Goal: Information Seeking & Learning: Check status

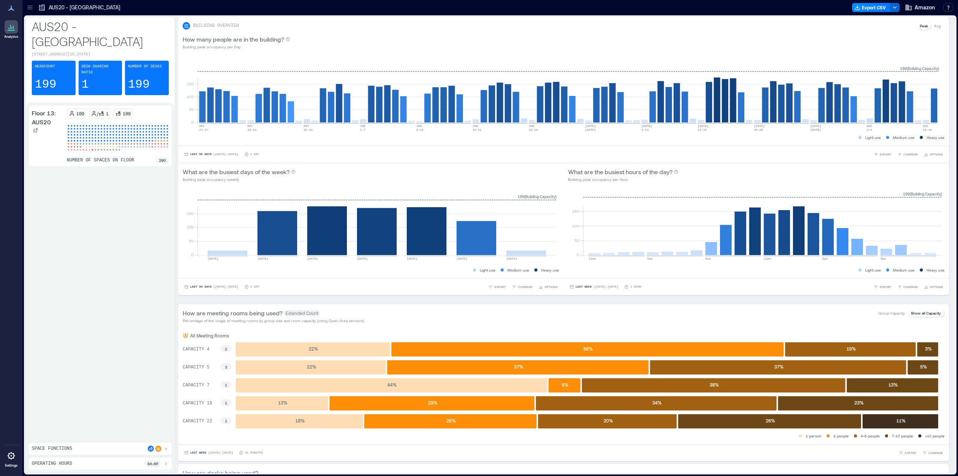
click at [62, 25] on p "AUS20 - [GEOGRAPHIC_DATA]" at bounding box center [100, 34] width 137 height 30
click at [58, 1] on div "AUS20 - [GEOGRAPHIC_DATA]" at bounding box center [79, 7] width 86 height 12
click at [30, 5] on icon at bounding box center [29, 7] width 7 height 7
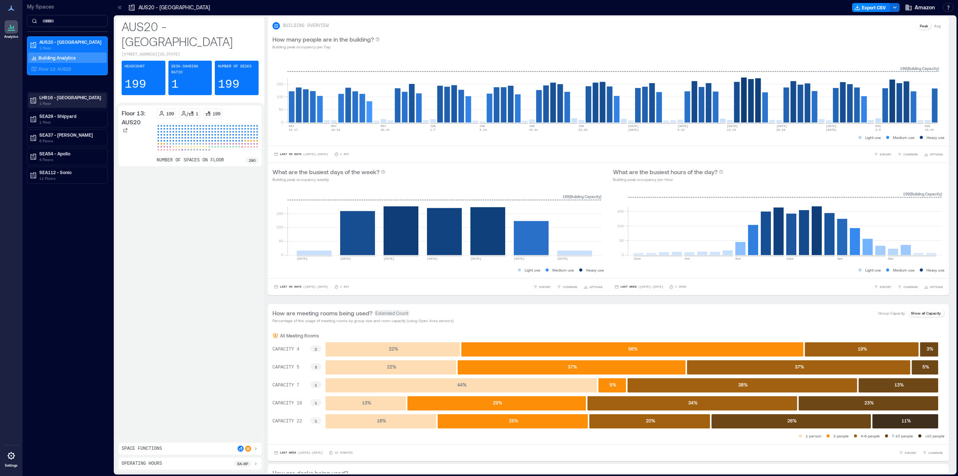
click at [49, 96] on p "LHR16 - [GEOGRAPHIC_DATA]" at bounding box center [70, 97] width 63 height 6
click at [57, 123] on p "Floor 9: LHR16" at bounding box center [54, 124] width 30 height 6
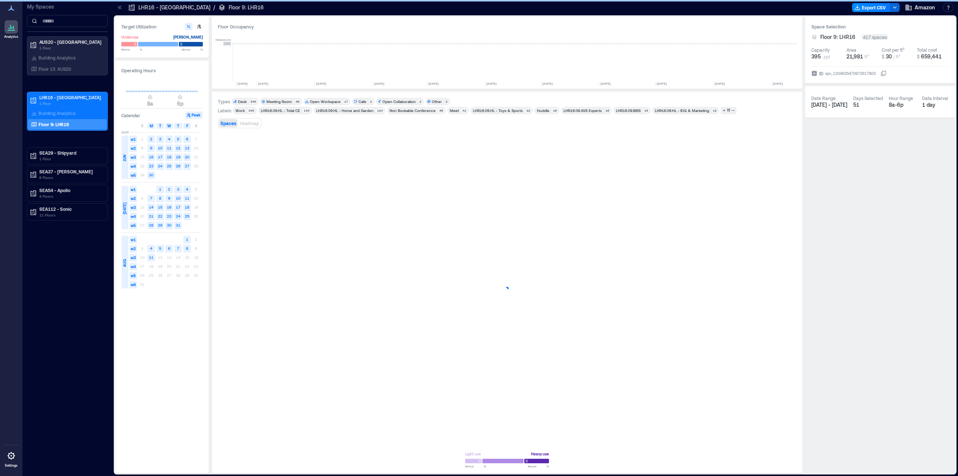
scroll to position [0, 622]
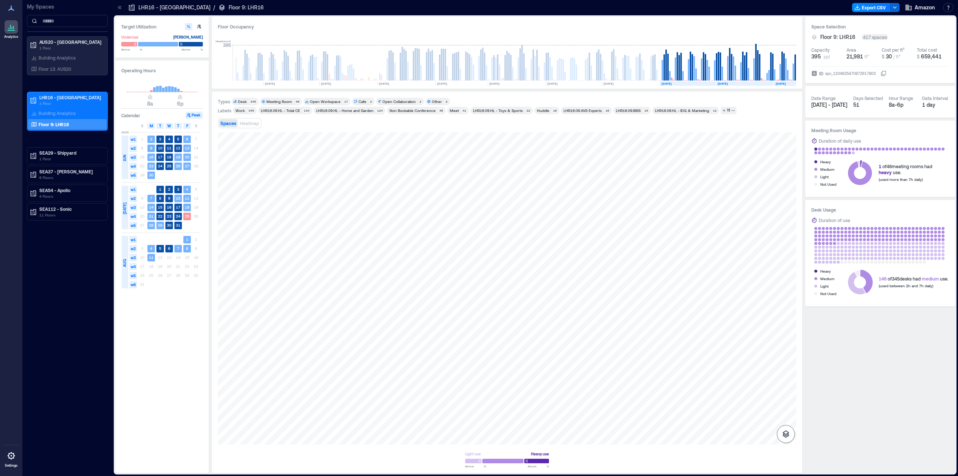
click at [781, 436] on button "button" at bounding box center [786, 434] width 18 height 18
click at [786, 398] on icon "button" at bounding box center [785, 394] width 9 height 9
click at [548, 203] on div "F2FSX027" at bounding box center [507, 288] width 579 height 312
click at [425, 141] on span "Details" at bounding box center [422, 139] width 17 height 7
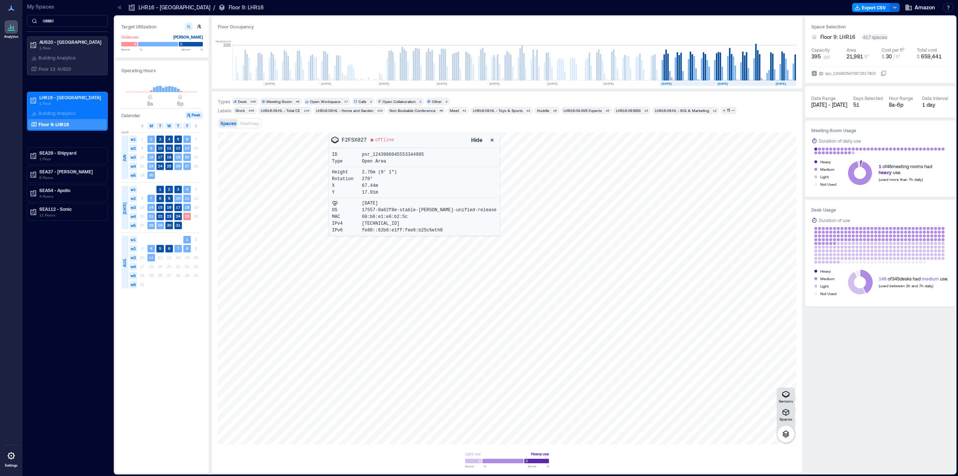
click at [491, 140] on icon "button" at bounding box center [492, 139] width 3 height 3
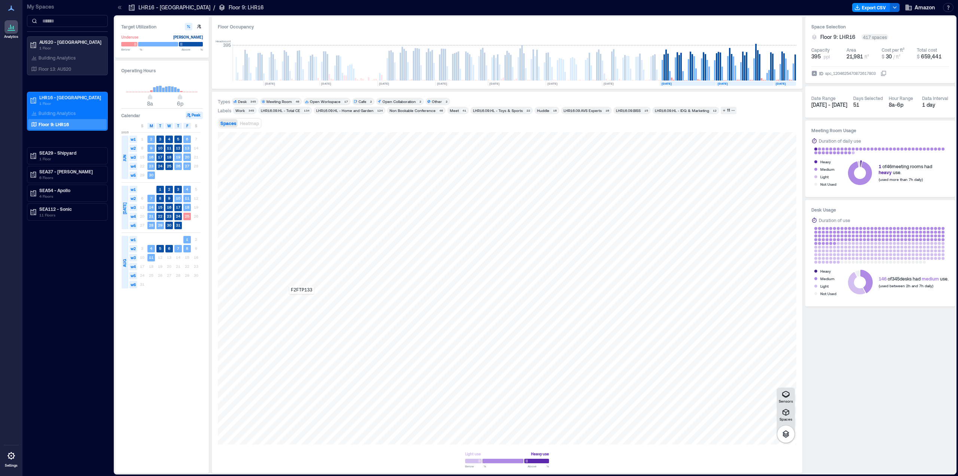
click at [302, 299] on div "F2FTP133" at bounding box center [507, 288] width 579 height 312
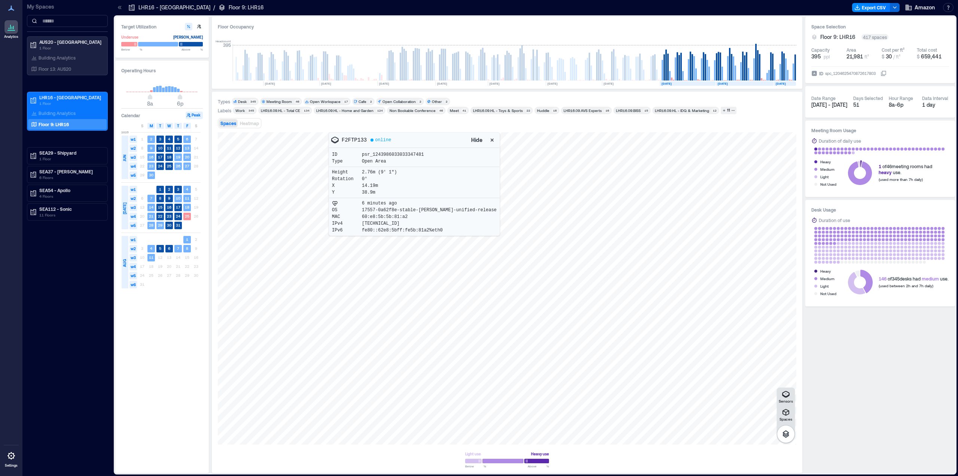
click at [488, 139] on icon "button" at bounding box center [491, 139] width 7 height 7
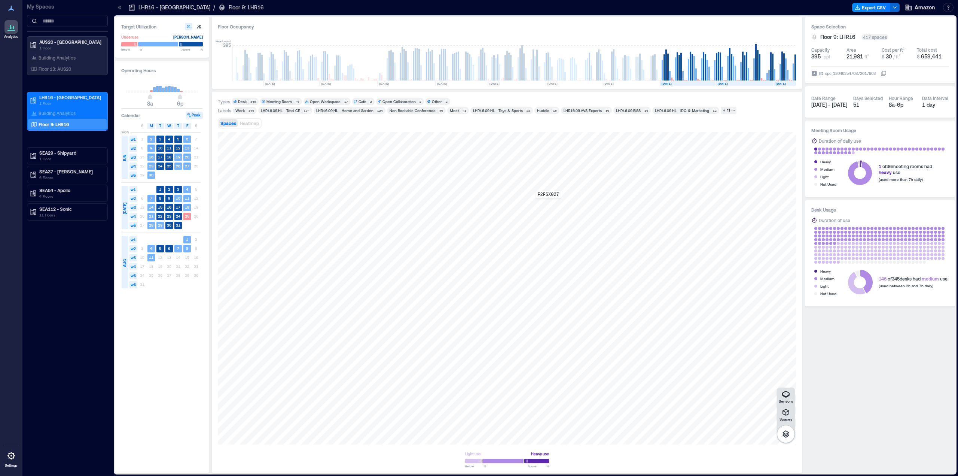
click at [548, 204] on div "F2FSX027" at bounding box center [507, 288] width 579 height 312
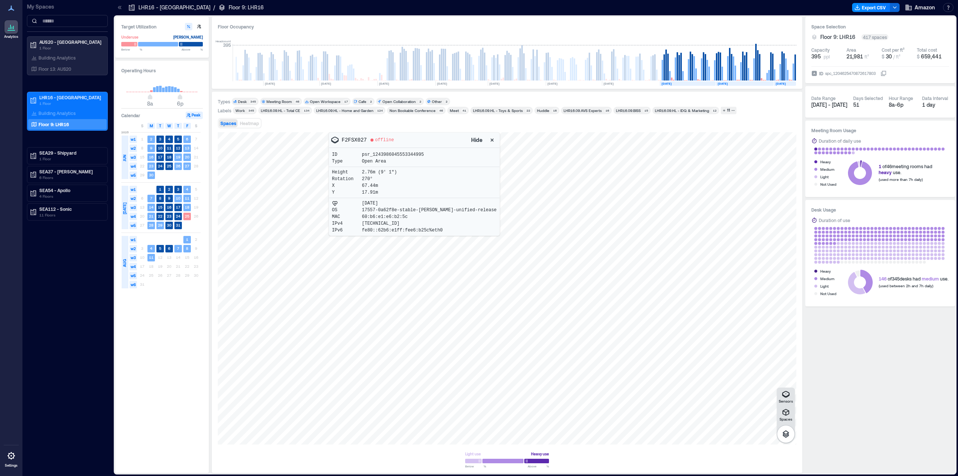
click at [488, 141] on icon "button" at bounding box center [491, 139] width 7 height 7
